Goal: Browse casually

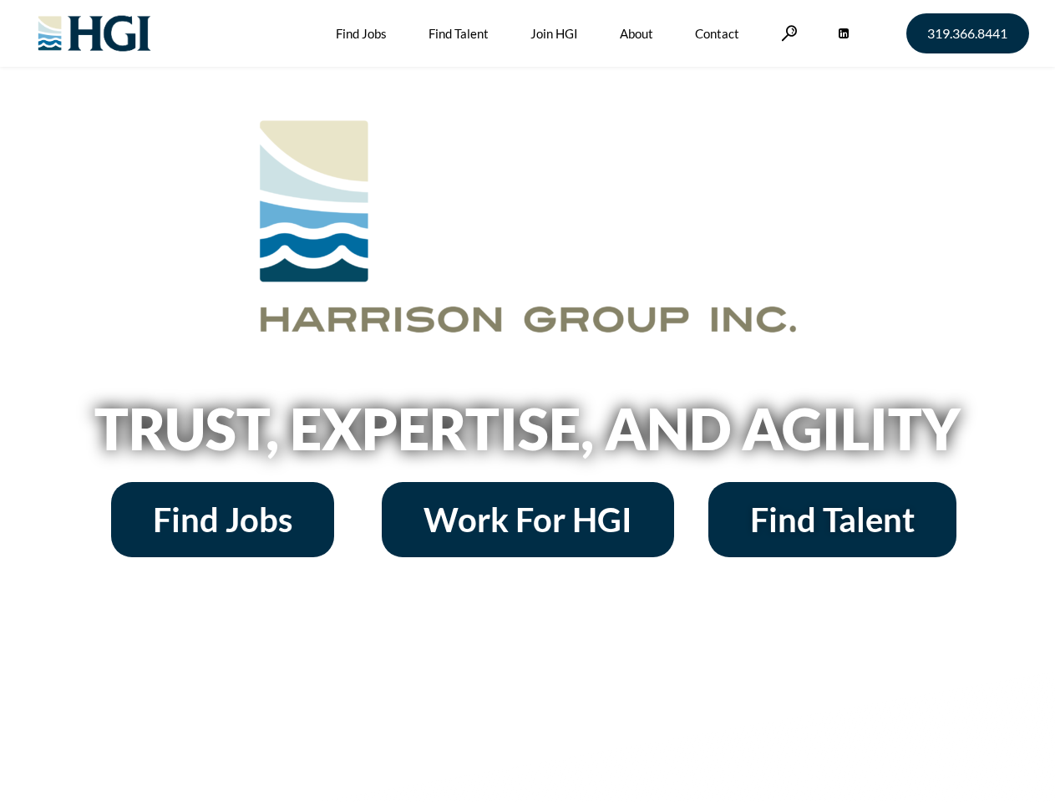
click at [527, 401] on h2 "Trust, Expertise, and Agility" at bounding box center [528, 428] width 952 height 57
click at [787, 33] on link at bounding box center [789, 33] width 17 height 16
click at [527, 434] on h2 "Trust, Expertise, and Agility" at bounding box center [528, 428] width 952 height 57
click at [527, 401] on h2 "Trust, Expertise, and Agility" at bounding box center [528, 428] width 952 height 57
click at [787, 33] on link at bounding box center [789, 33] width 17 height 16
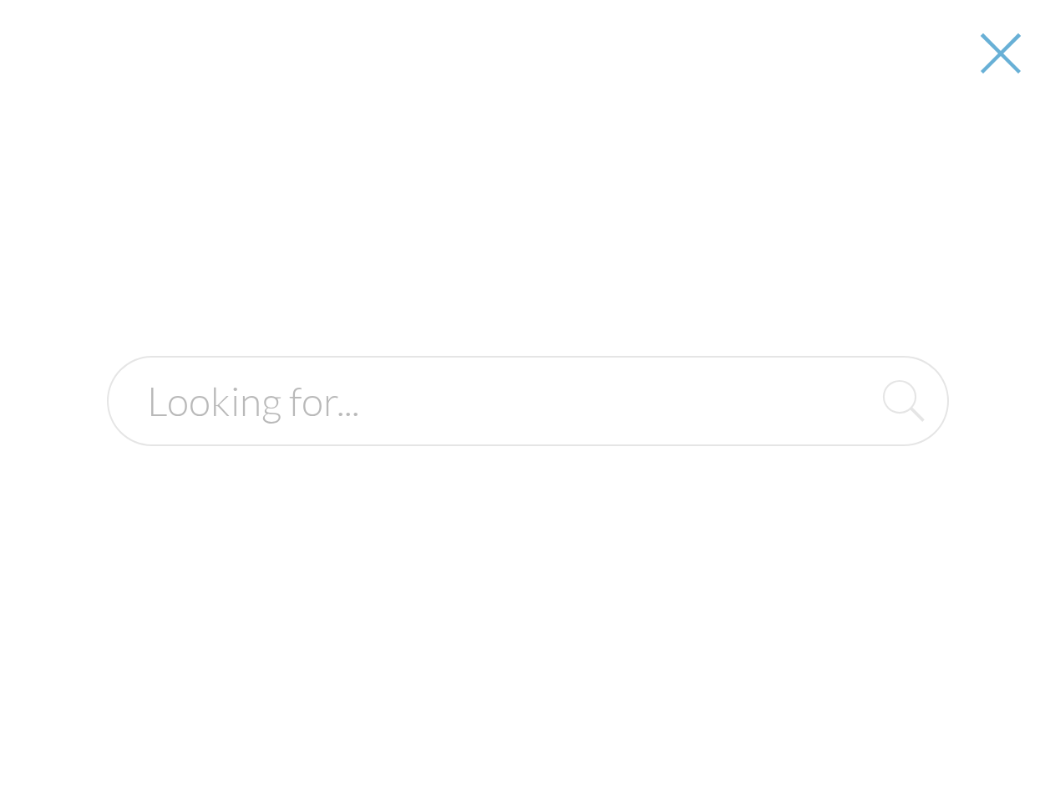
click at [527, 434] on h2 "Trust, Expertise, and Agility" at bounding box center [528, 428] width 952 height 57
